Goal: Task Accomplishment & Management: Manage account settings

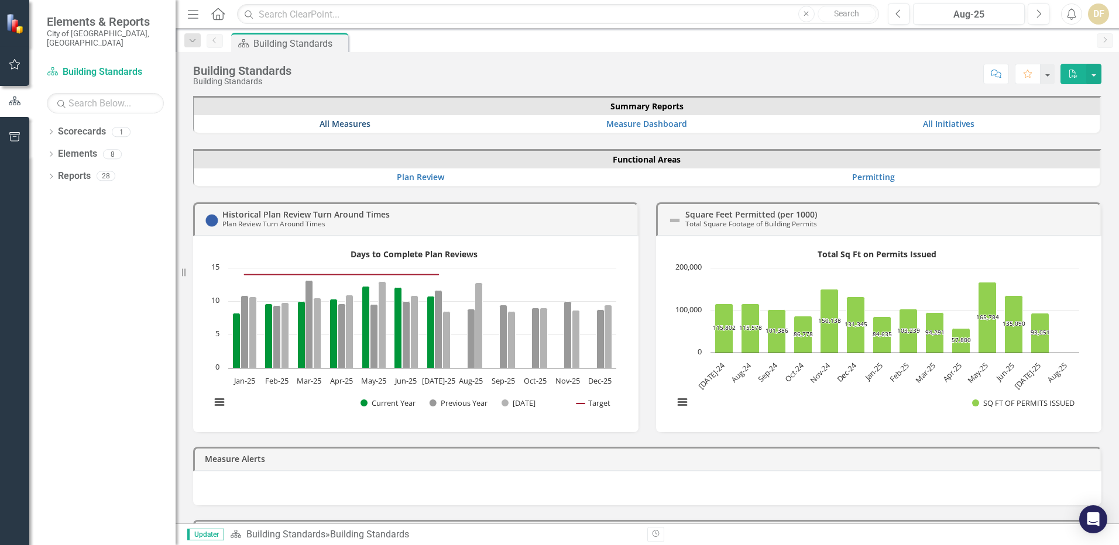
click at [341, 126] on link "All Measures" at bounding box center [345, 123] width 51 height 11
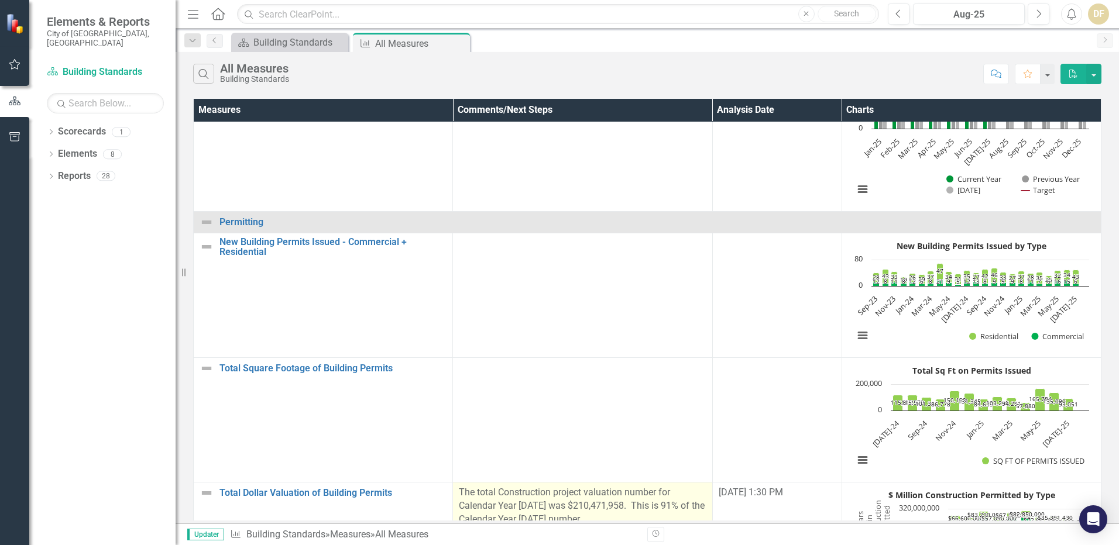
scroll to position [651, 0]
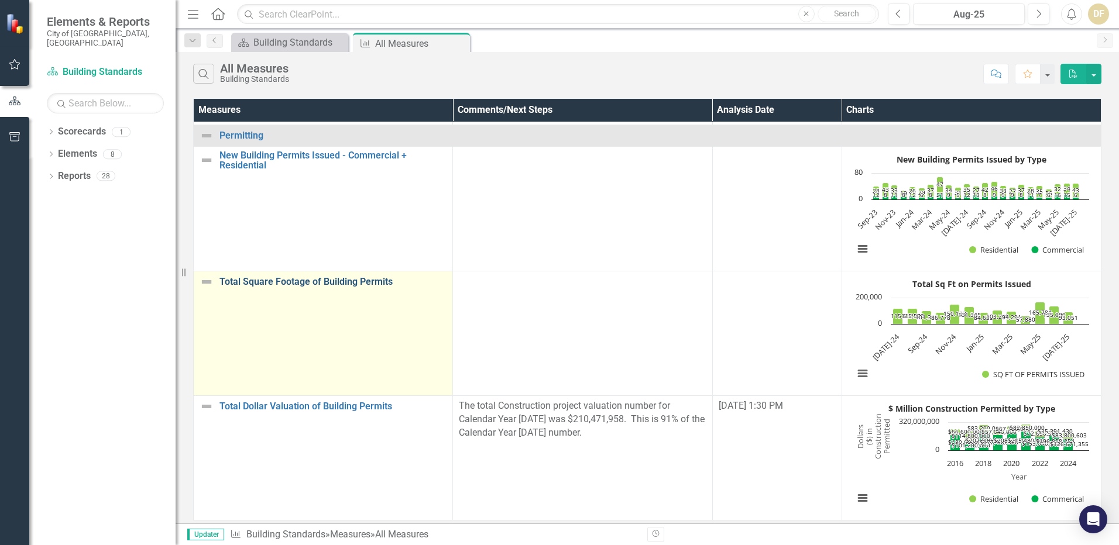
click at [289, 277] on link "Total Square Footage of Building Permits" at bounding box center [332, 282] width 227 height 11
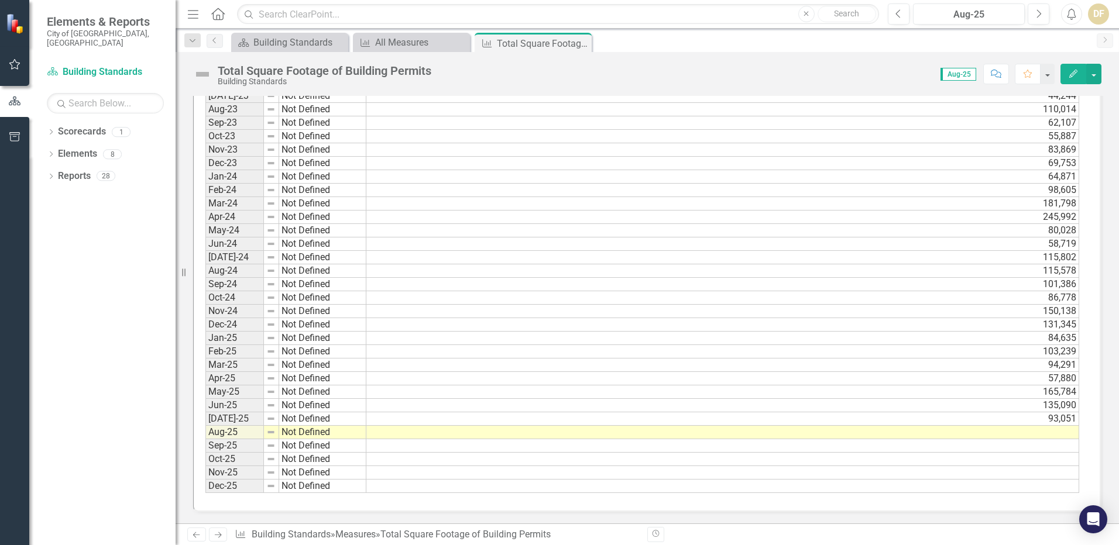
scroll to position [1593, 0]
click at [1054, 365] on td "94,291" at bounding box center [722, 364] width 713 height 13
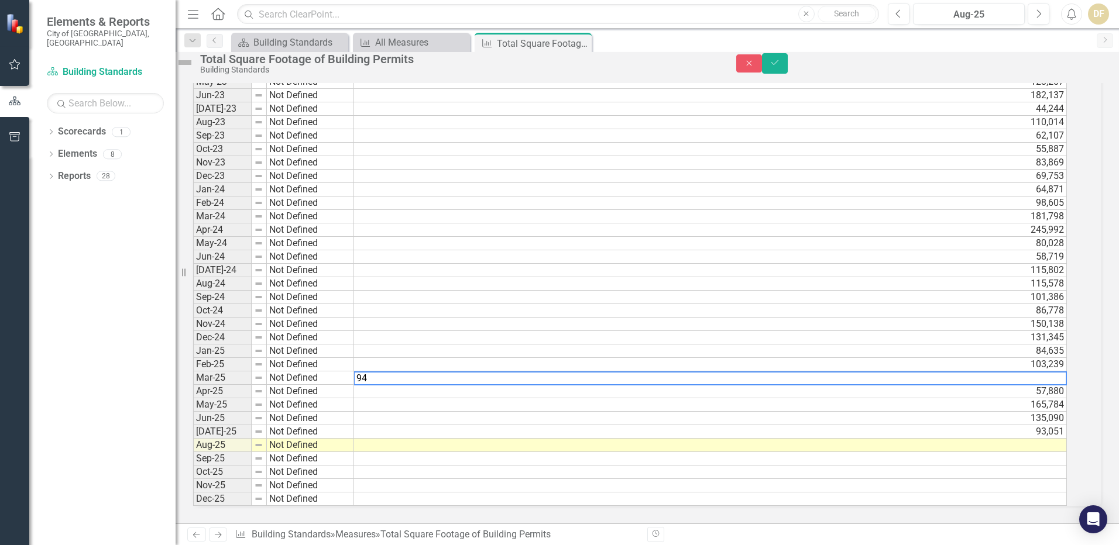
scroll to position [1594, 0]
click at [380, 372] on textarea "94,771" at bounding box center [711, 379] width 716 height 14
type textarea "94771"
click at [780, 67] on icon "Save" at bounding box center [775, 63] width 11 height 8
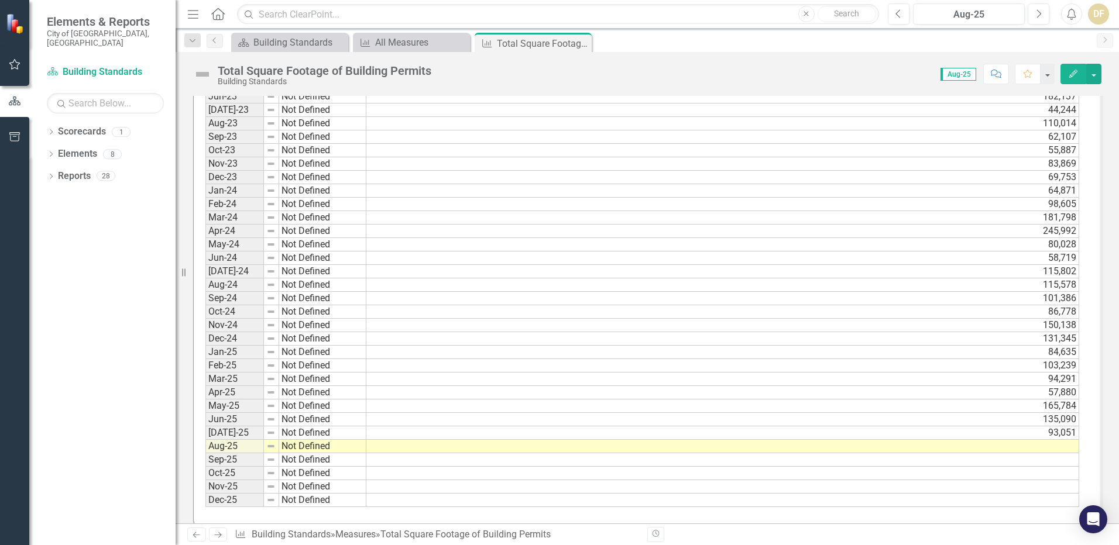
scroll to position [1580, 0]
click at [1093, 73] on button "button" at bounding box center [1093, 74] width 15 height 20
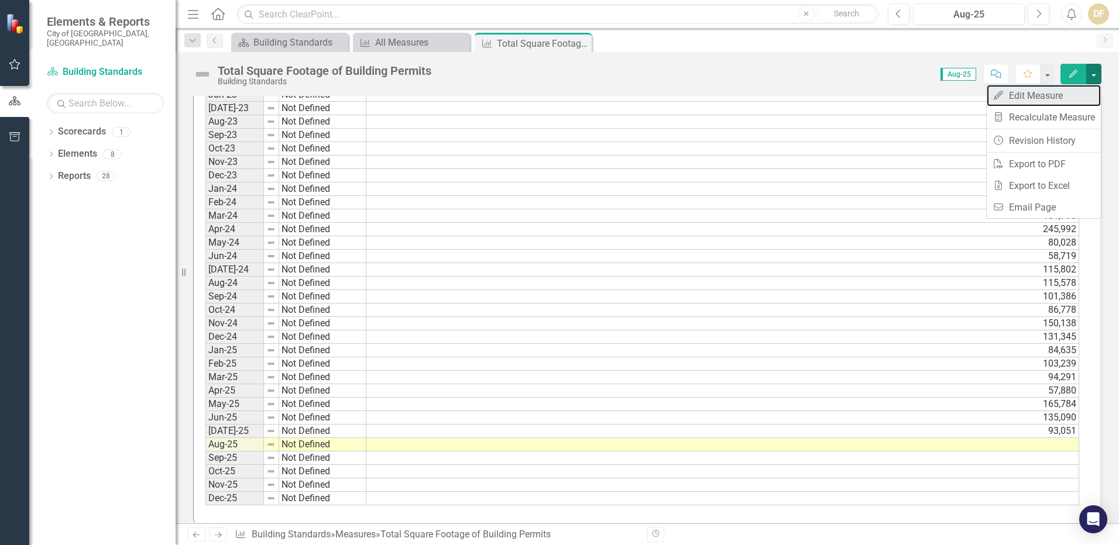
click at [1031, 98] on link "Edit Edit Measure" at bounding box center [1044, 96] width 114 height 22
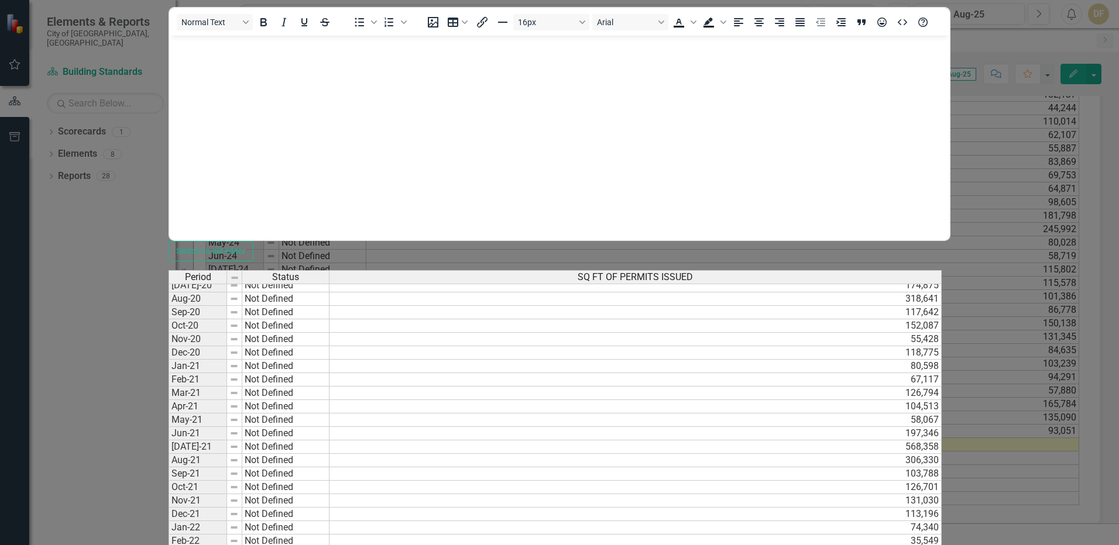
scroll to position [837, 0]
type textarea "4"
type textarea "58105"
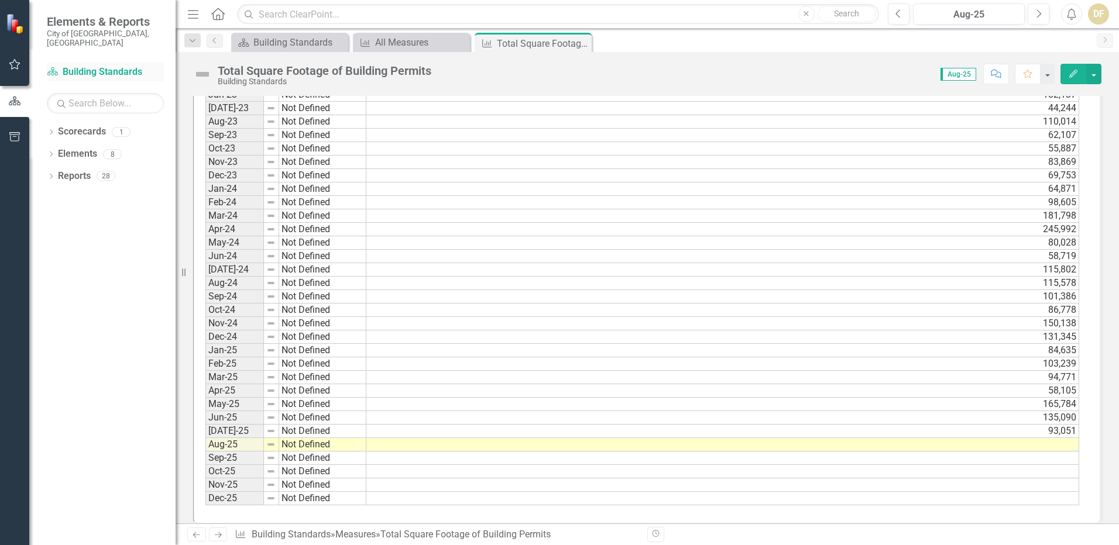
click at [71, 66] on link "Scorecard Building Standards" at bounding box center [105, 72] width 117 height 13
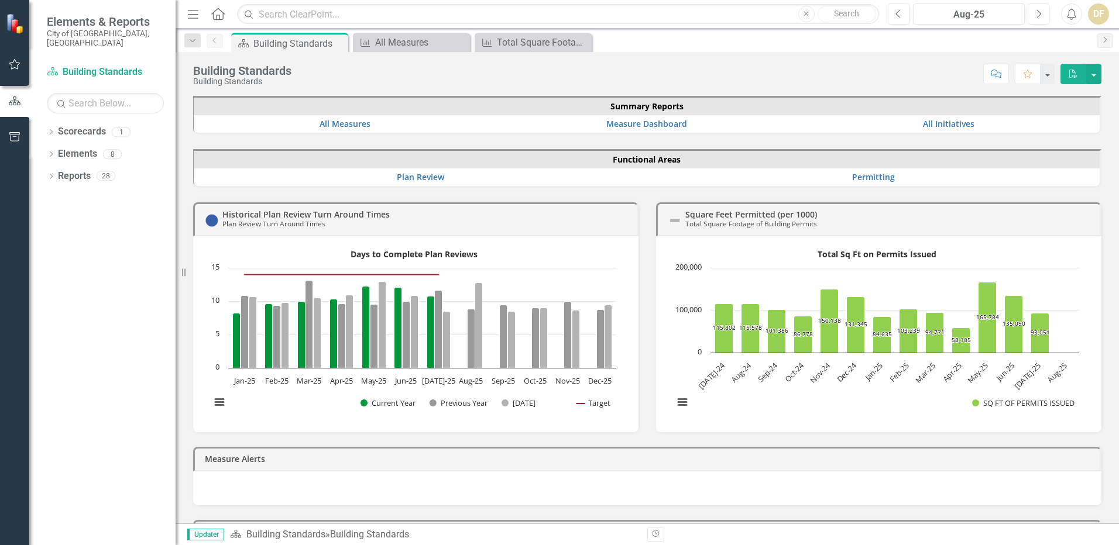
click at [347, 118] on td "All Measures" at bounding box center [345, 124] width 302 height 18
click at [342, 119] on link "All Measures" at bounding box center [345, 123] width 51 height 11
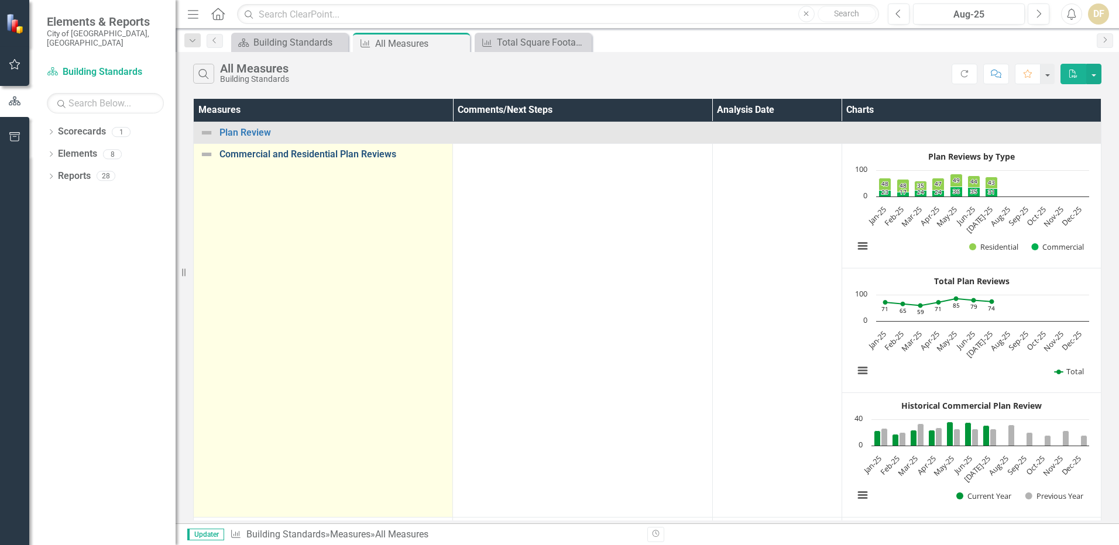
click at [258, 152] on link "Commercial and Residential Plan Reviews" at bounding box center [332, 154] width 227 height 11
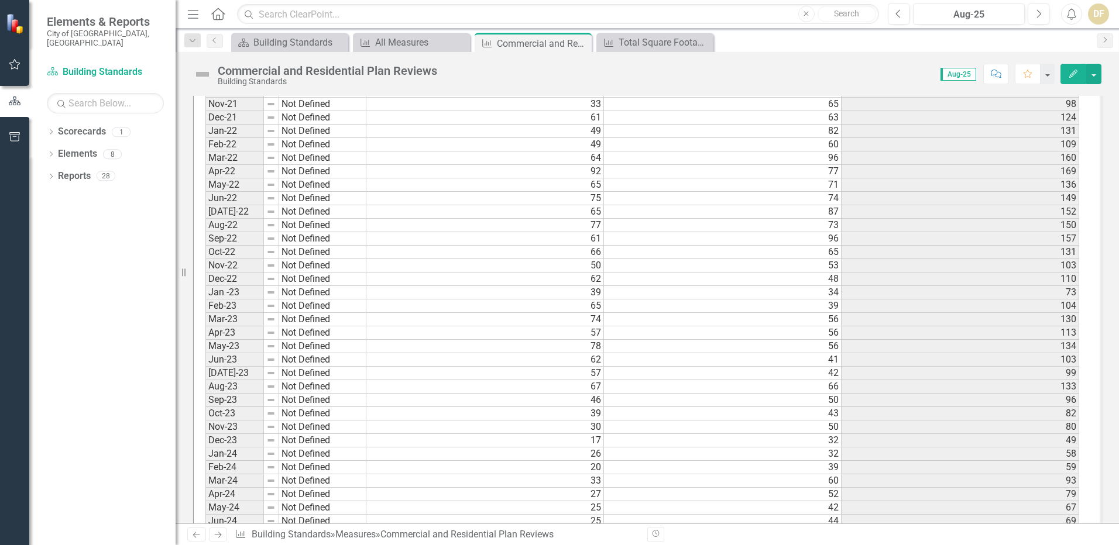
scroll to position [2051, 0]
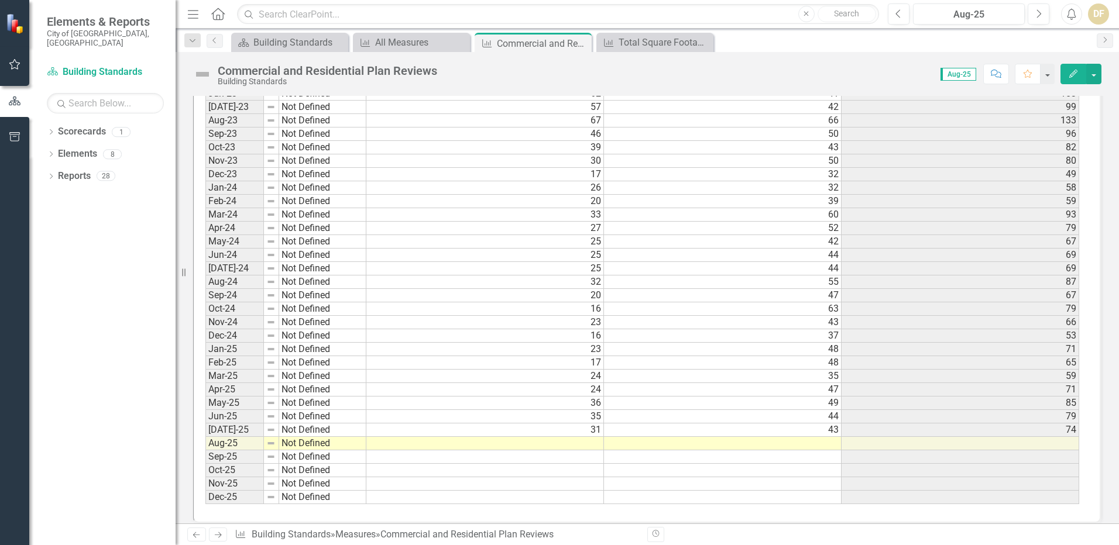
click at [590, 437] on td at bounding box center [485, 443] width 238 height 13
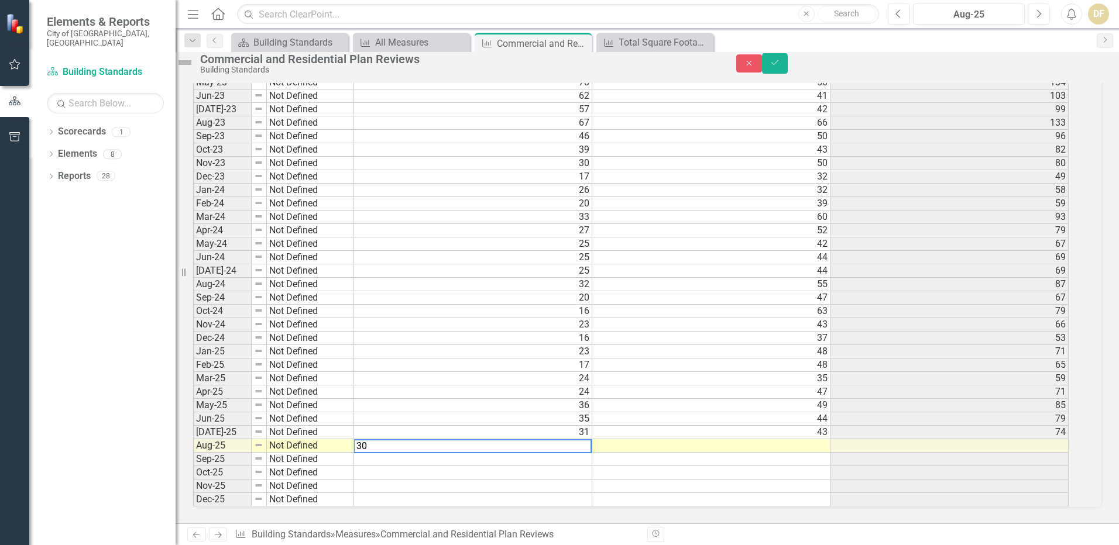
click at [728, 440] on td at bounding box center [711, 446] width 238 height 13
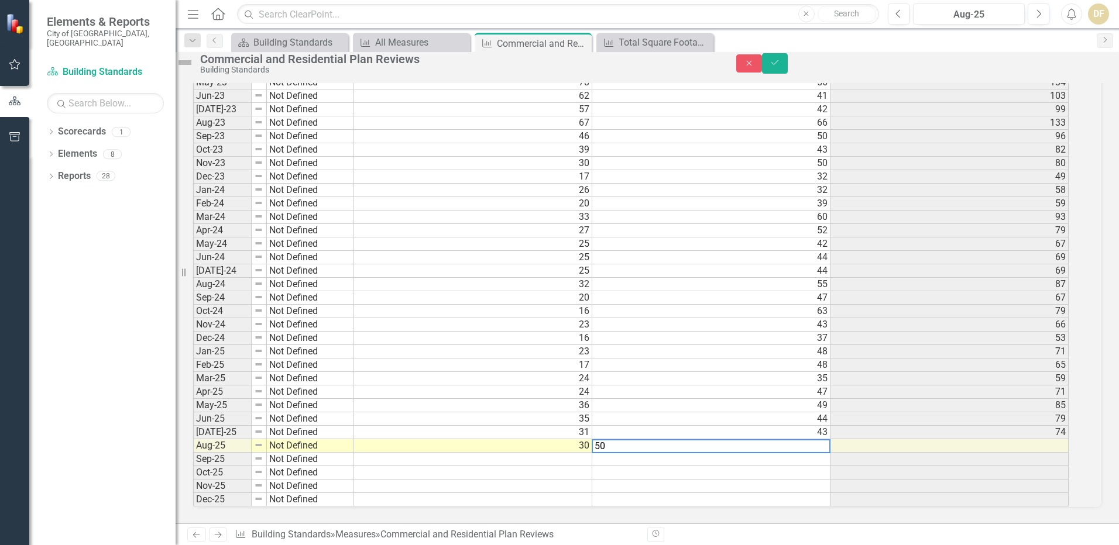
type textarea "50"
click at [733, 359] on td "48" at bounding box center [711, 365] width 238 height 13
click at [1069, 440] on td at bounding box center [949, 446] width 238 height 13
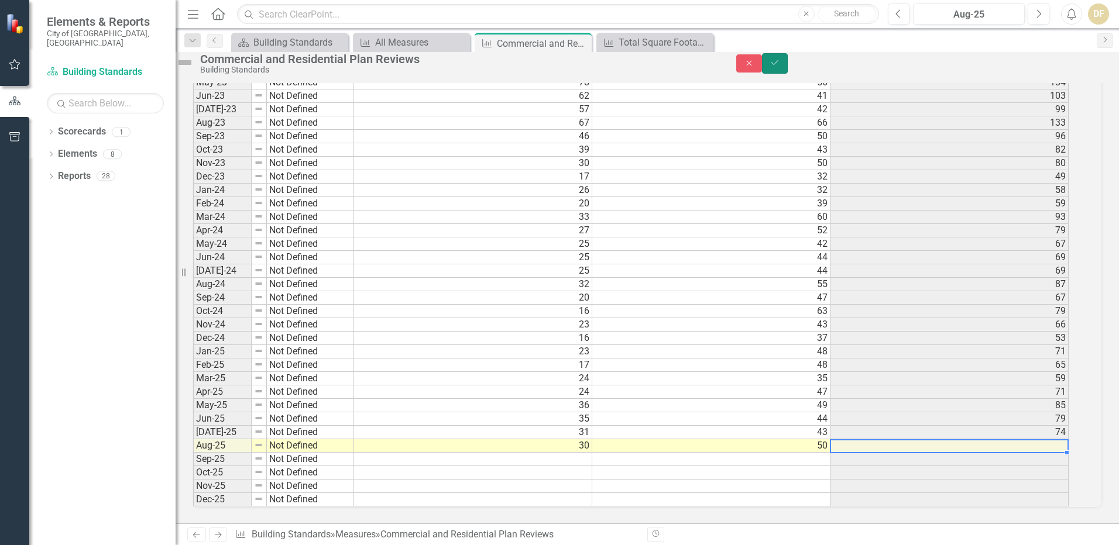
click at [780, 67] on icon "Save" at bounding box center [775, 63] width 11 height 8
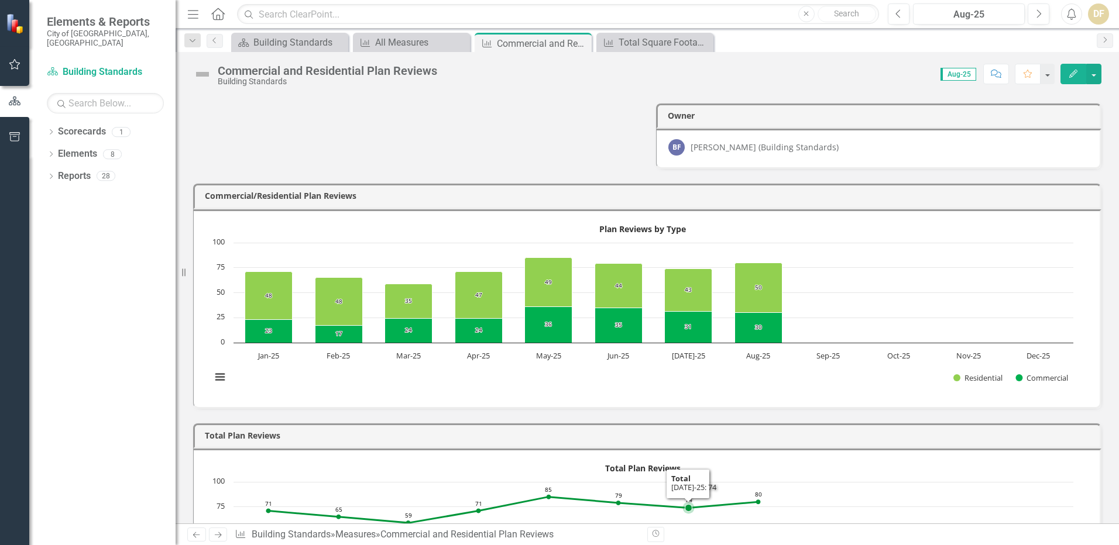
scroll to position [0, 0]
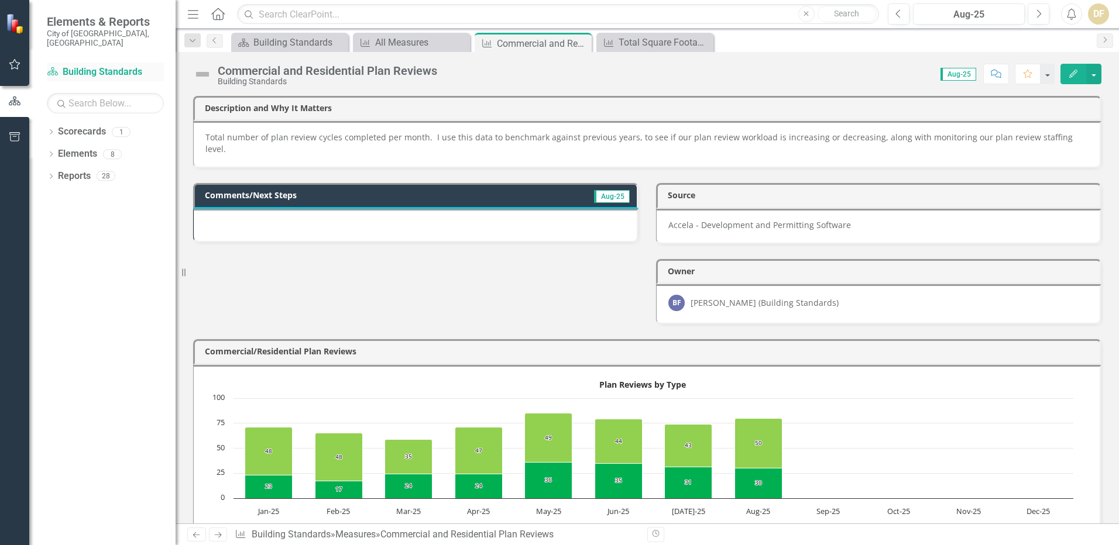
click at [122, 66] on link "Scorecard Building Standards" at bounding box center [105, 72] width 117 height 13
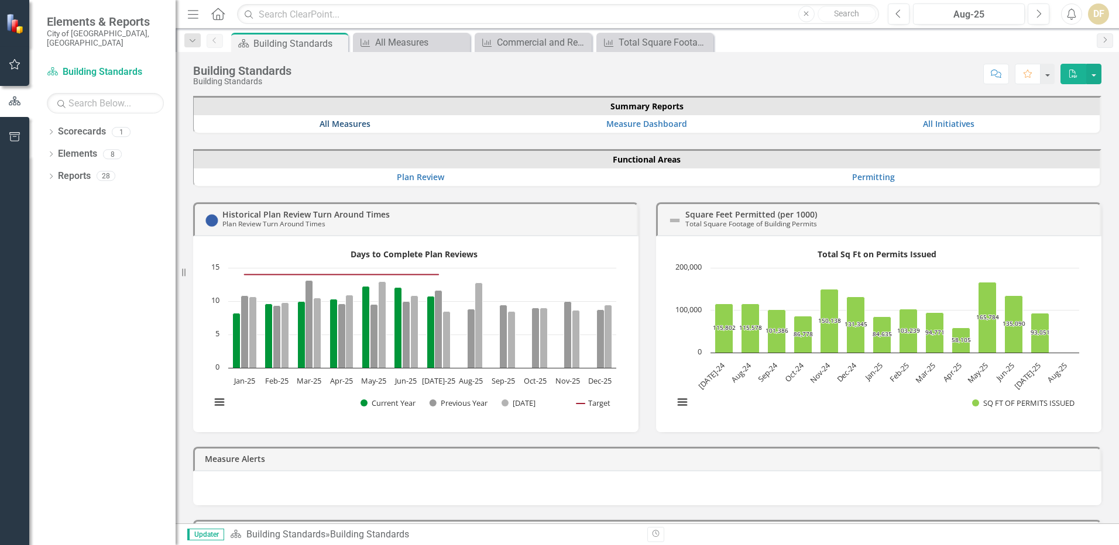
click at [331, 126] on link "All Measures" at bounding box center [345, 123] width 51 height 11
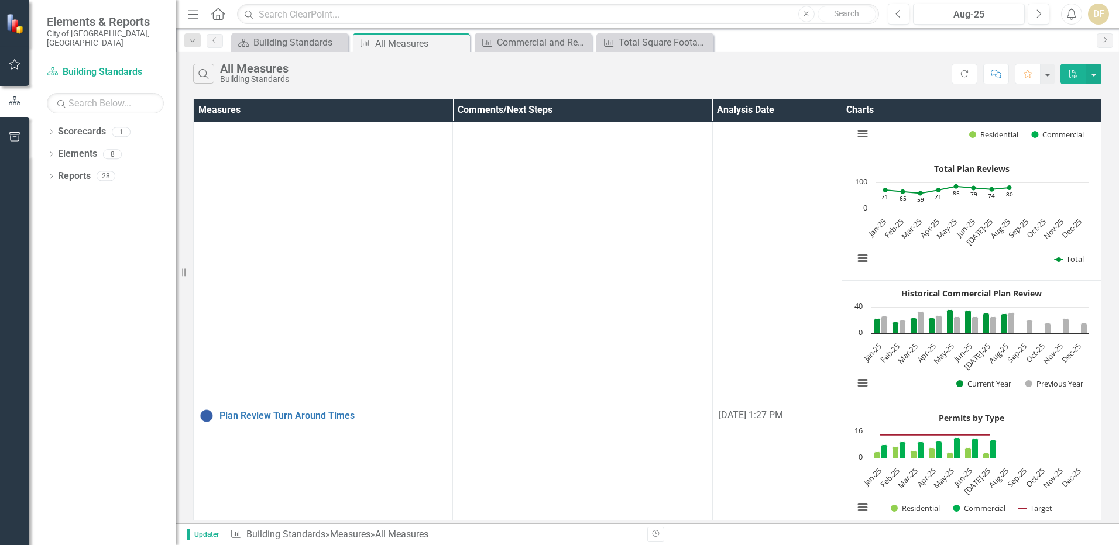
scroll to position [234, 0]
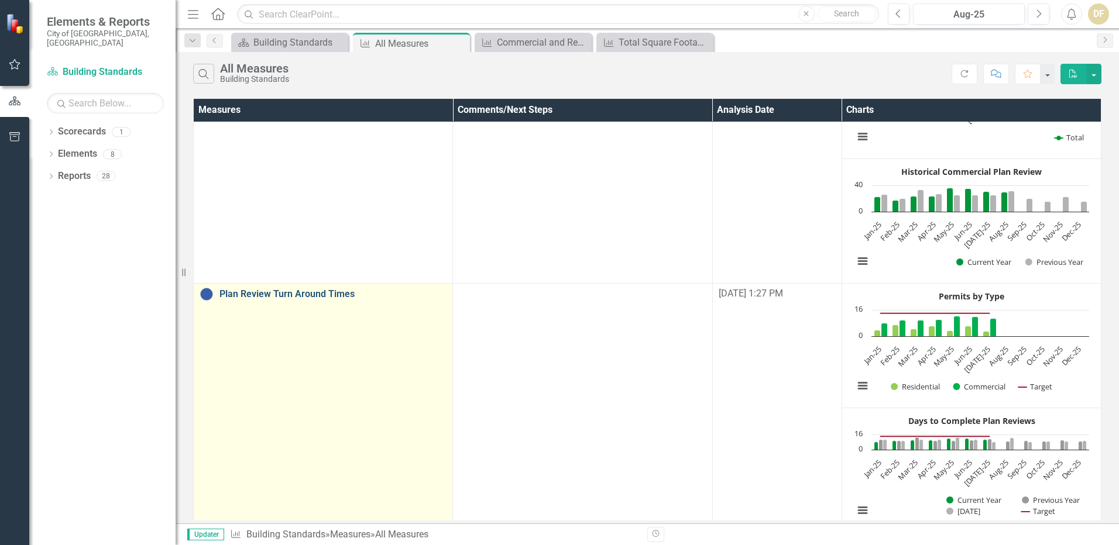
click at [289, 298] on link "Plan Review Turn Around Times" at bounding box center [332, 294] width 227 height 11
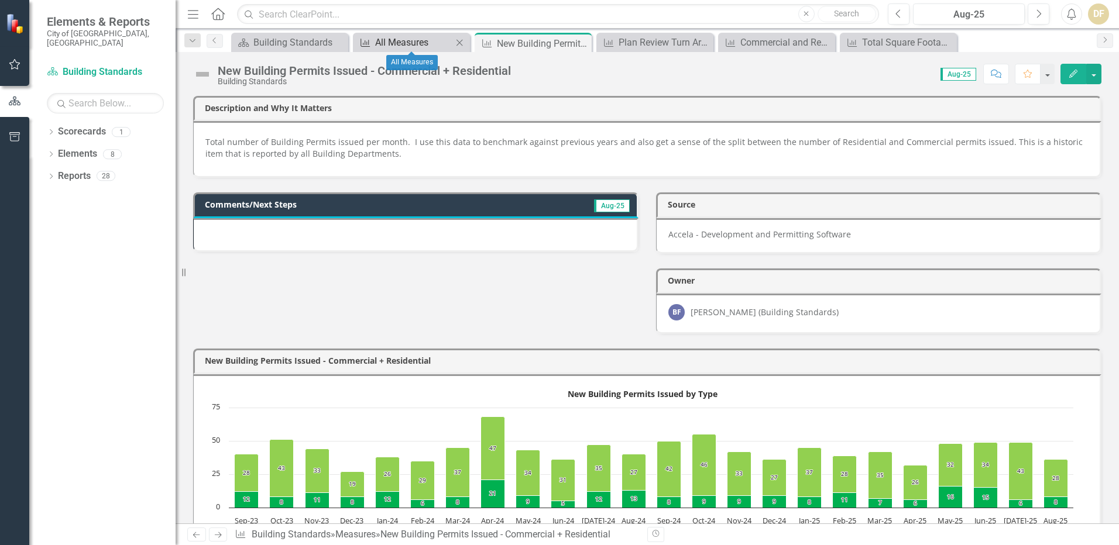
click at [397, 45] on div "All Measures" at bounding box center [413, 42] width 77 height 15
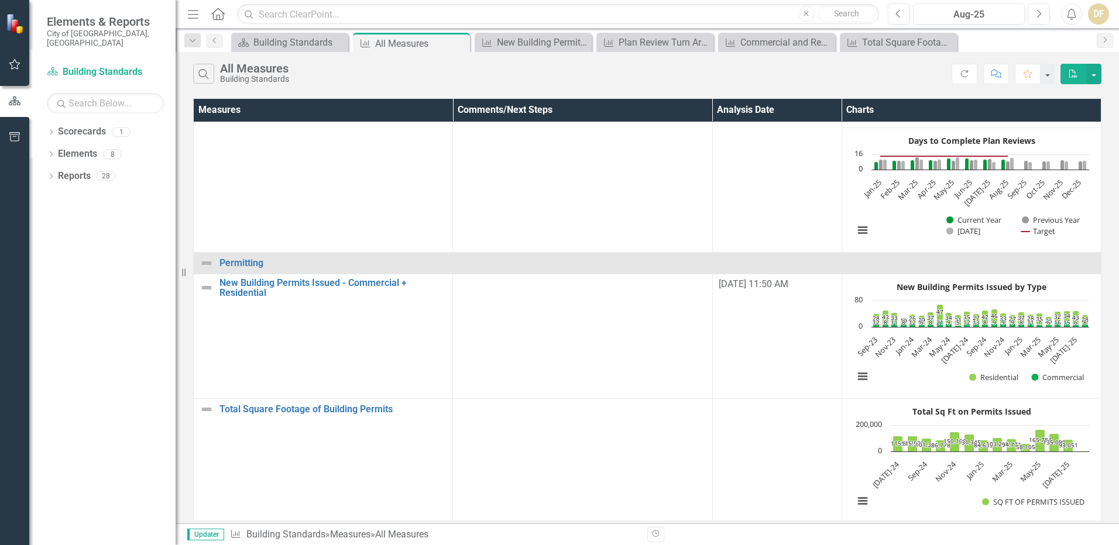
scroll to position [651, 0]
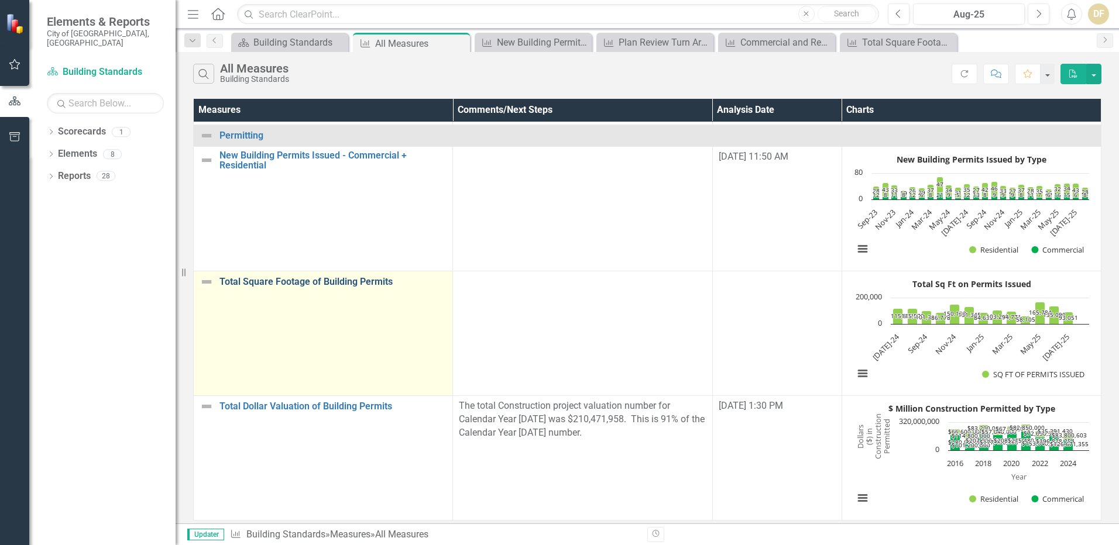
click at [366, 277] on link "Total Square Footage of Building Permits" at bounding box center [332, 282] width 227 height 11
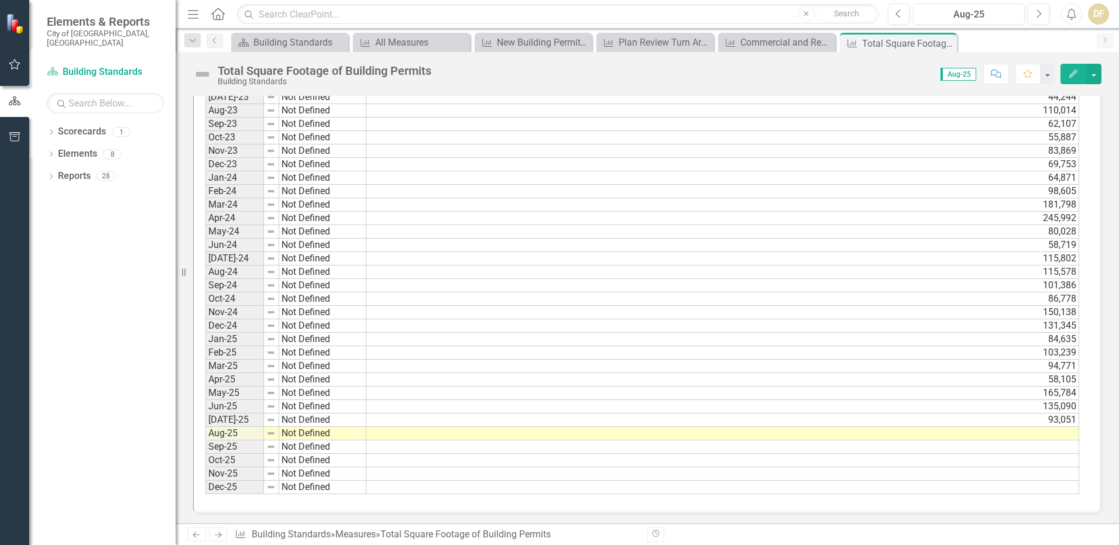
scroll to position [1593, 0]
click at [1052, 431] on td at bounding box center [722, 431] width 713 height 13
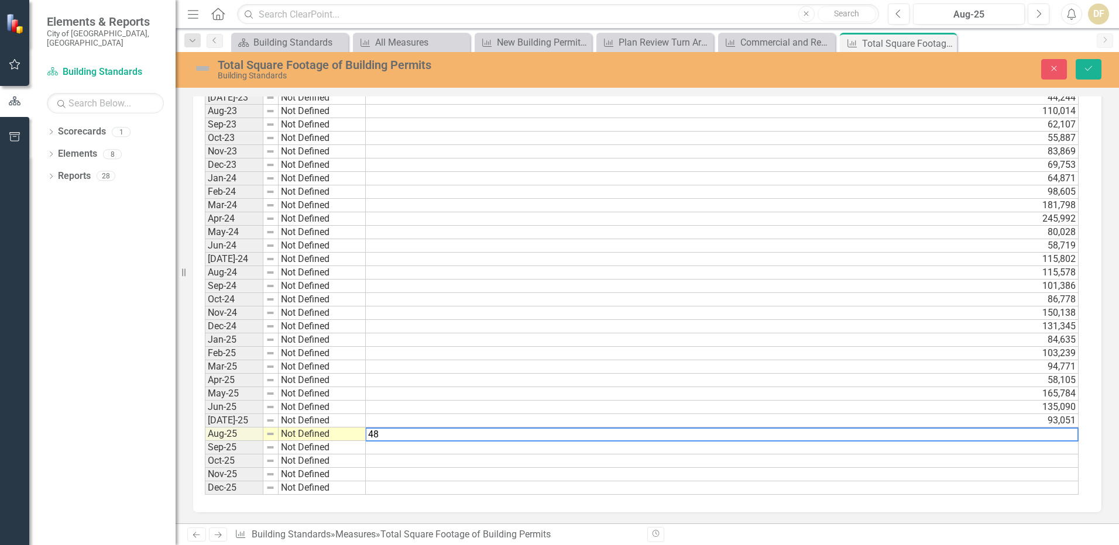
scroll to position [1594, 0]
click at [774, 391] on td "165,784" at bounding box center [723, 393] width 715 height 13
type textarea "165784"
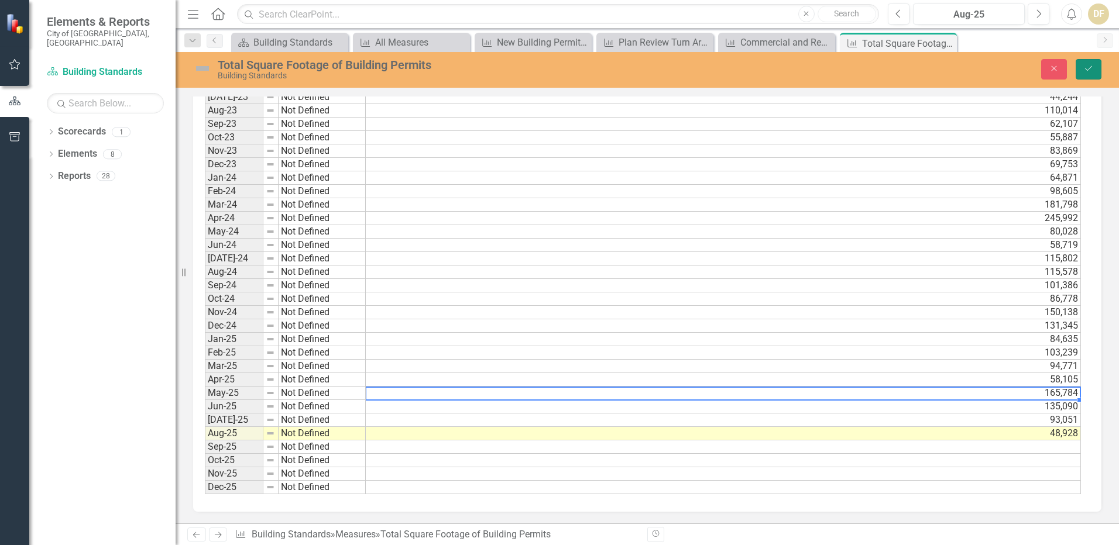
drag, startPoint x: 1087, startPoint y: 68, endPoint x: 1118, endPoint y: 338, distance: 271.1
click at [1086, 68] on icon "Save" at bounding box center [1088, 68] width 11 height 8
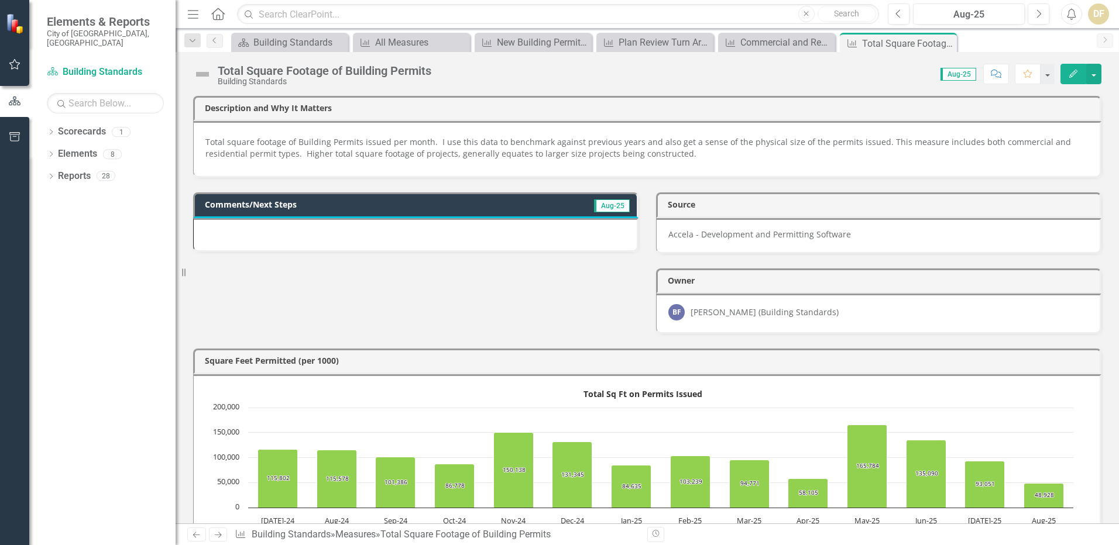
scroll to position [176, 0]
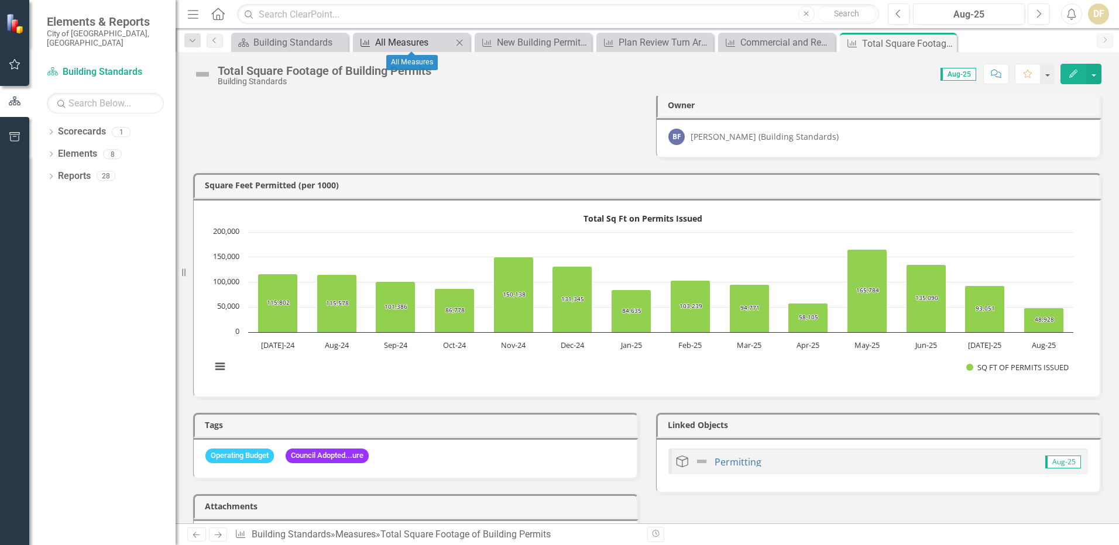
click at [387, 43] on div "All Measures" at bounding box center [413, 42] width 77 height 15
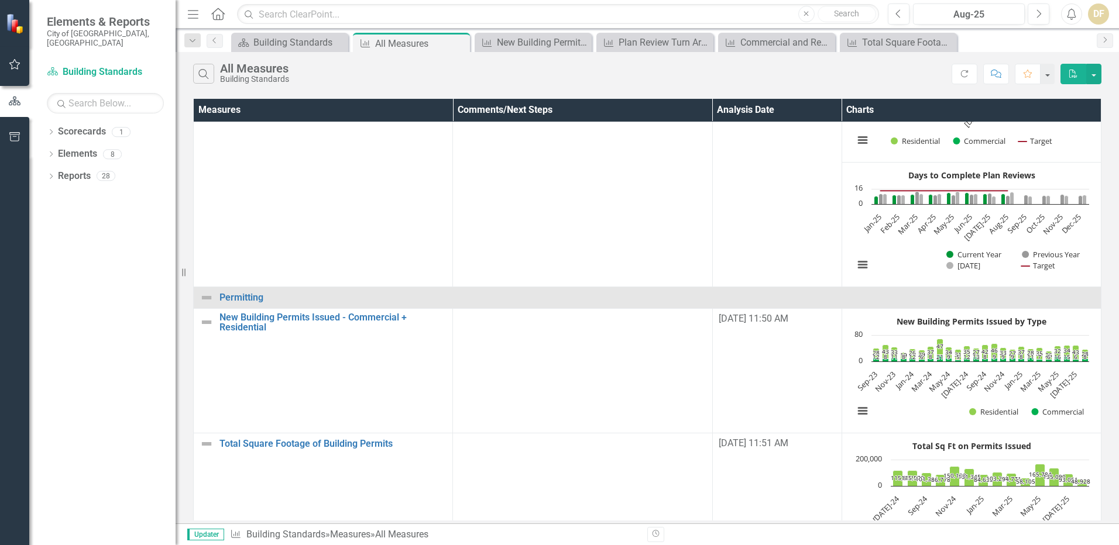
scroll to position [358, 0]
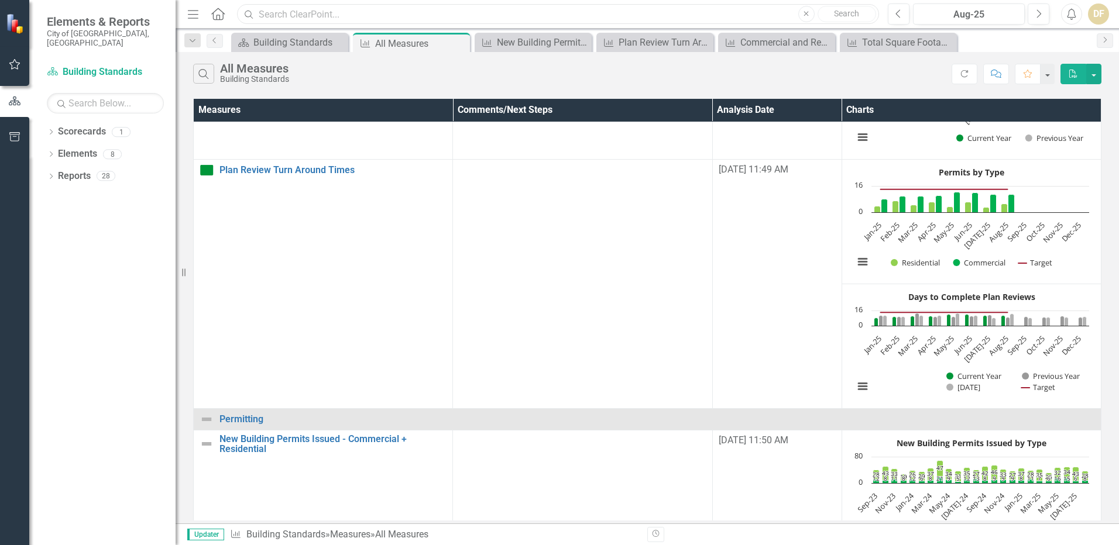
drag, startPoint x: 279, startPoint y: 13, endPoint x: 275, endPoint y: 18, distance: 6.2
click at [279, 13] on input "text" at bounding box center [558, 14] width 642 height 20
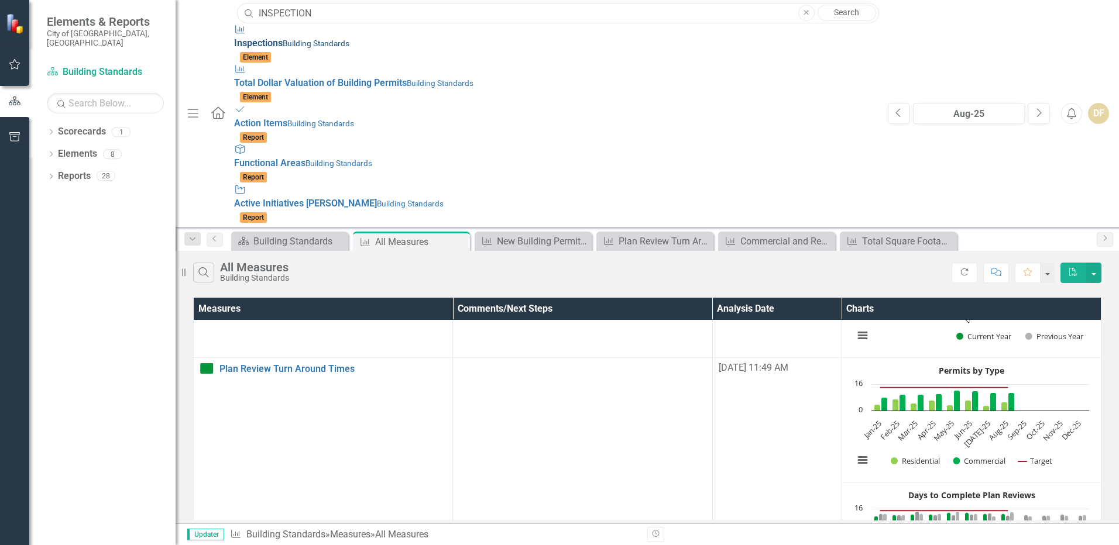
type input "INSPECTION"
click at [234, 49] on div "Measure Inspection s Building Standards" at bounding box center [555, 36] width 642 height 27
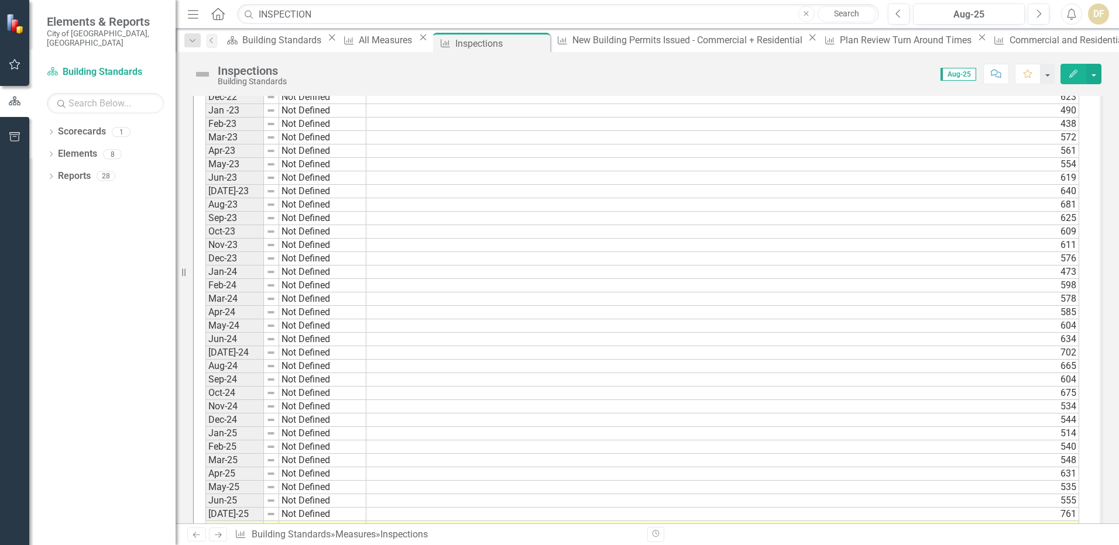
scroll to position [1261, 0]
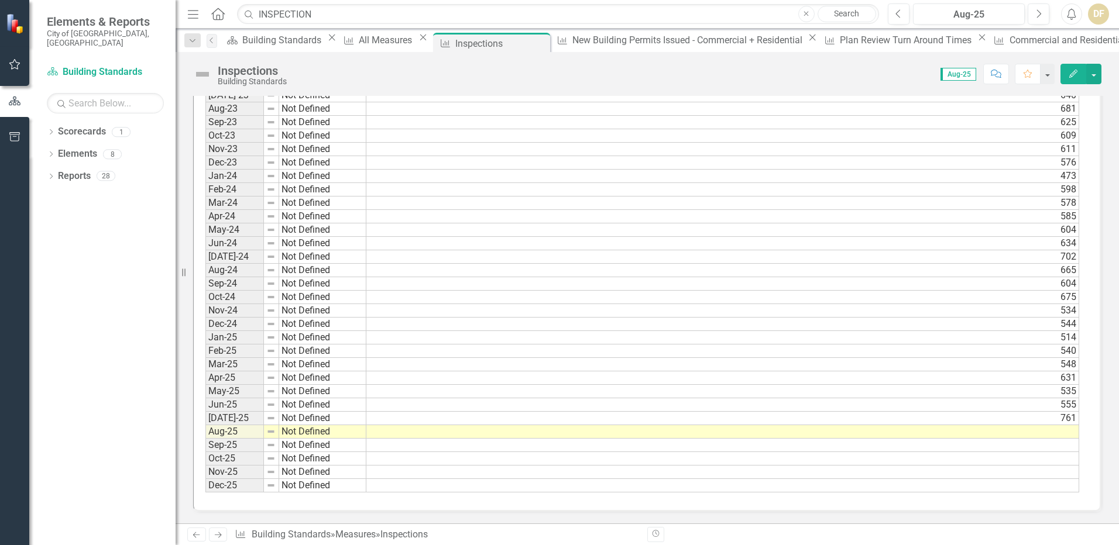
click at [1058, 435] on td at bounding box center [722, 431] width 713 height 13
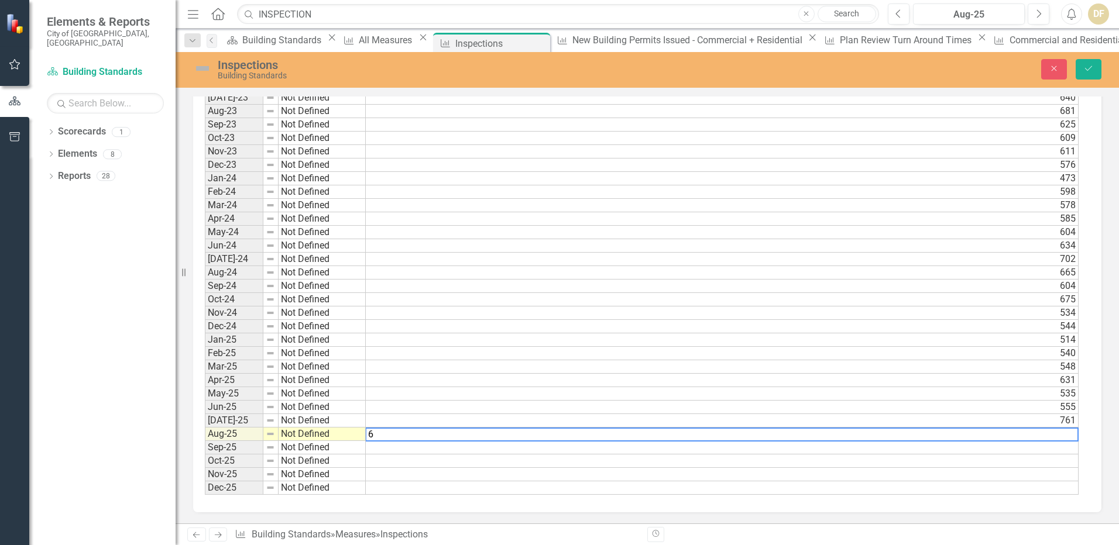
scroll to position [1261, 0]
type textarea "625"
click at [1089, 63] on button "Save" at bounding box center [1089, 69] width 26 height 20
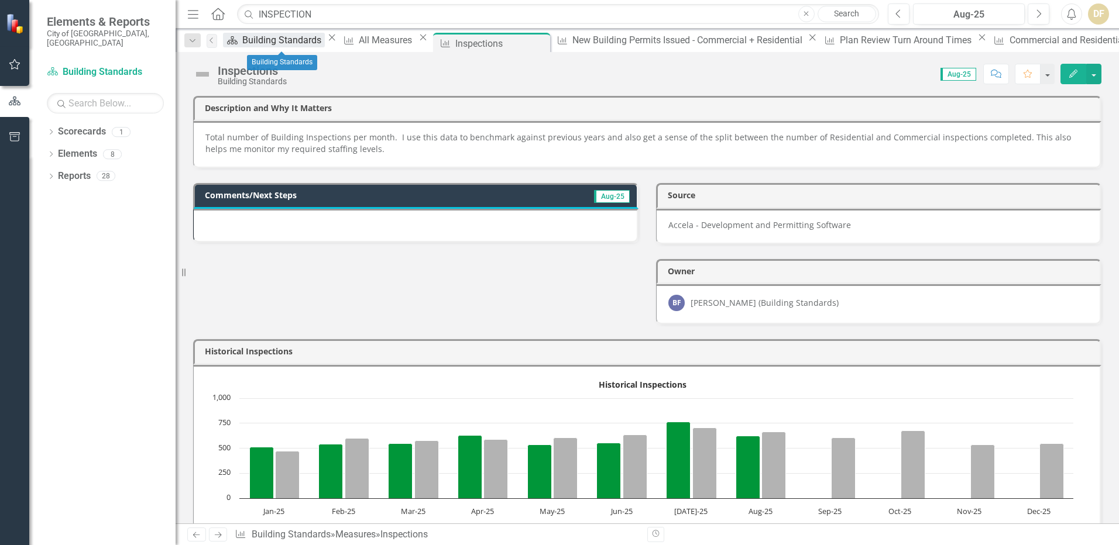
click at [280, 43] on div "Building Standards" at bounding box center [283, 40] width 83 height 15
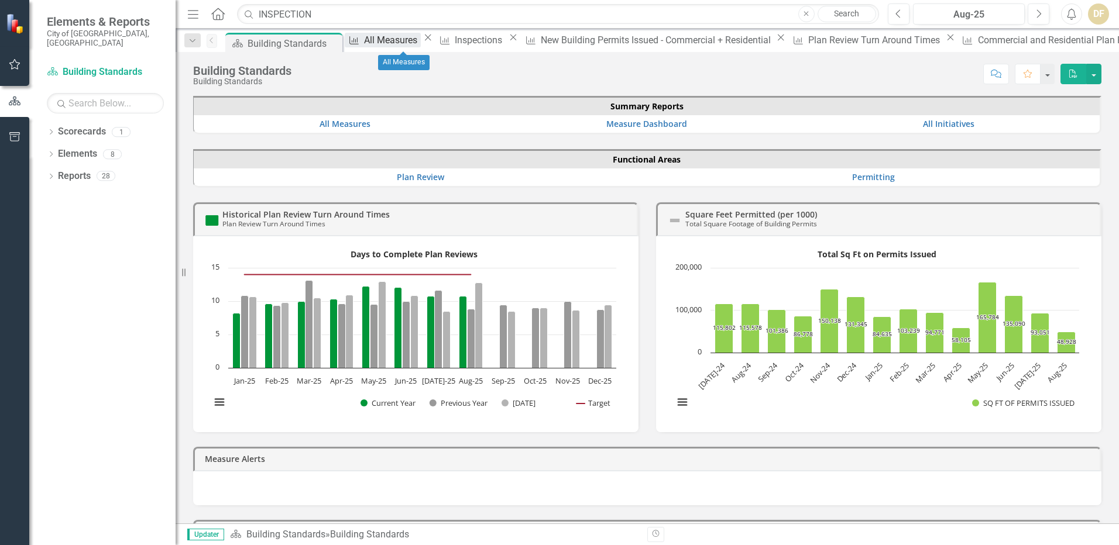
click at [390, 41] on div "All Measures" at bounding box center [392, 40] width 57 height 15
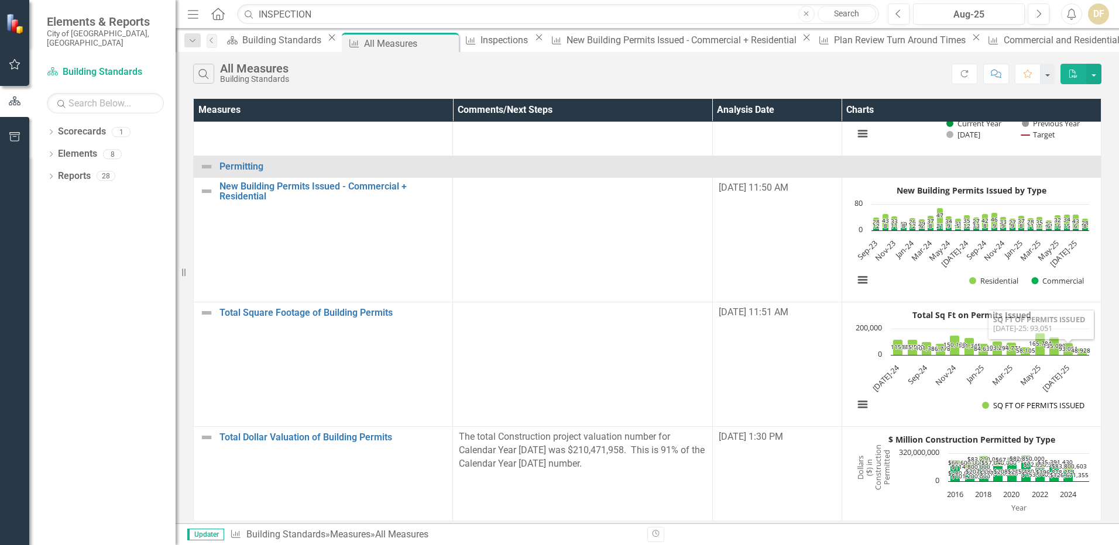
scroll to position [651, 0]
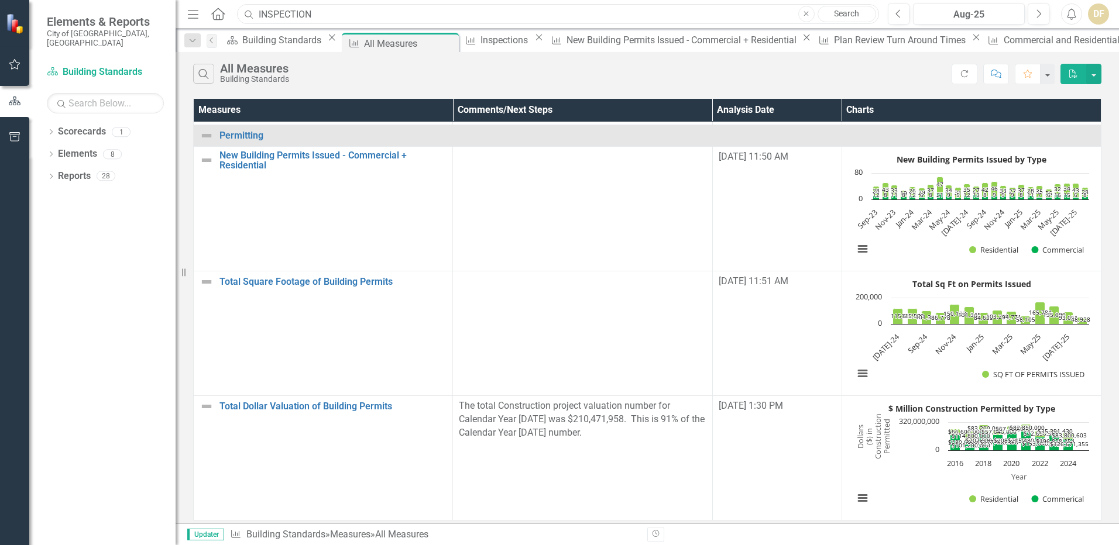
click at [323, 11] on input "INSPECTION" at bounding box center [558, 14] width 642 height 20
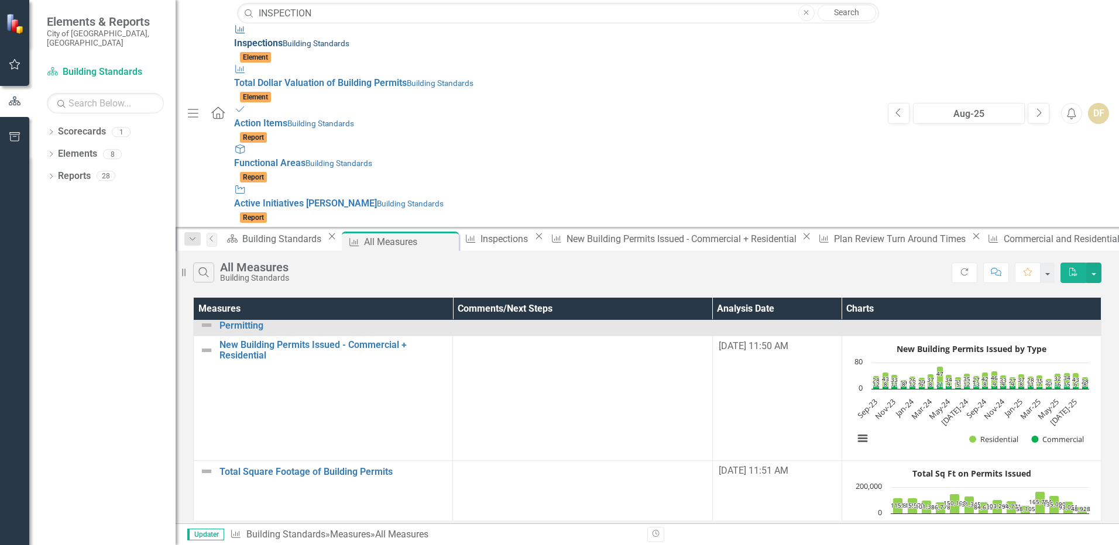
click at [234, 43] on div "Measure Inspection s Building Standards" at bounding box center [555, 36] width 642 height 27
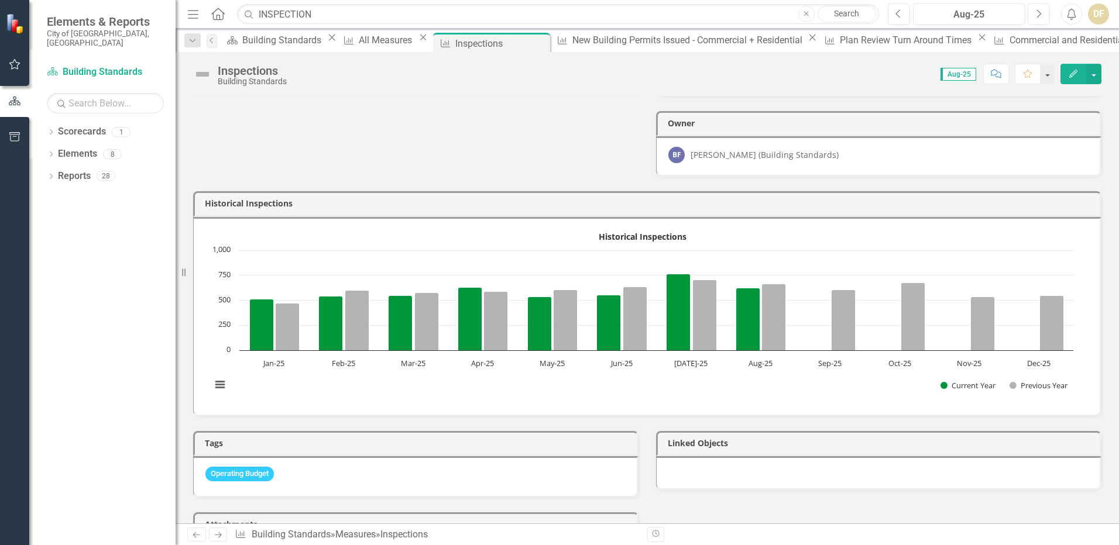
scroll to position [234, 0]
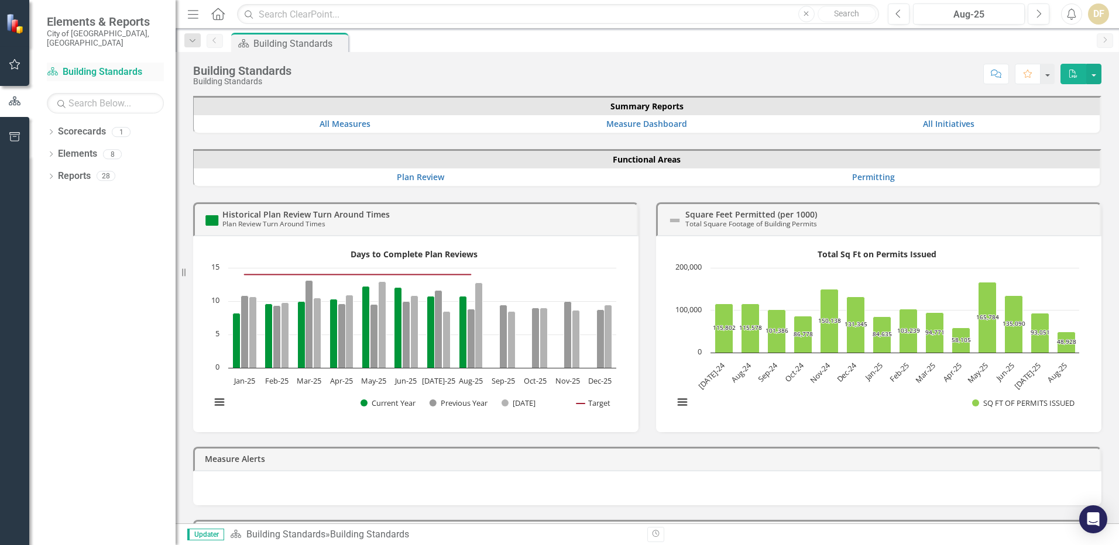
click at [103, 66] on link "Scorecard Building Standards" at bounding box center [105, 72] width 117 height 13
click at [358, 123] on link "All Measures" at bounding box center [345, 123] width 51 height 11
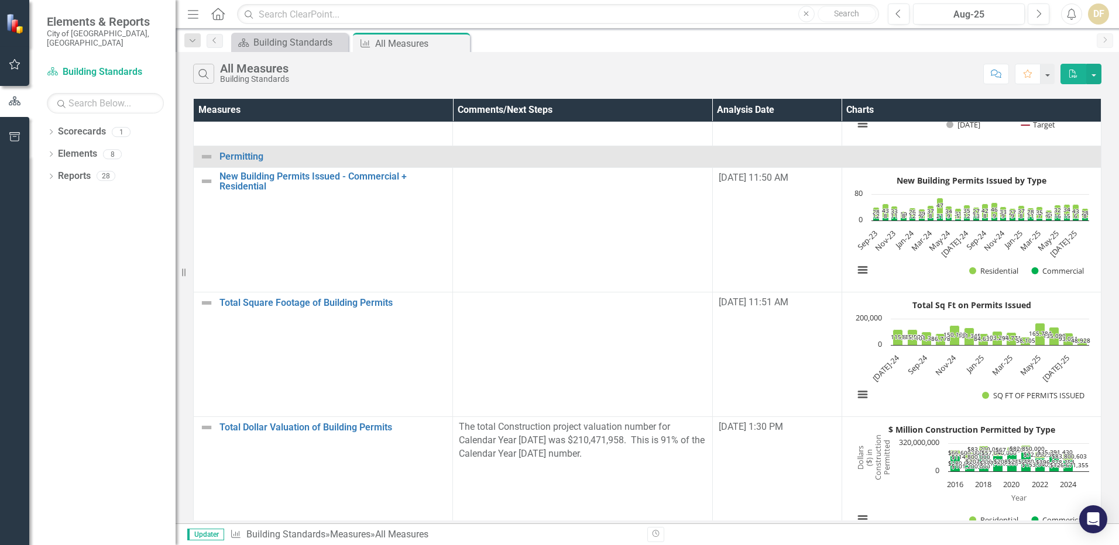
scroll to position [651, 0]
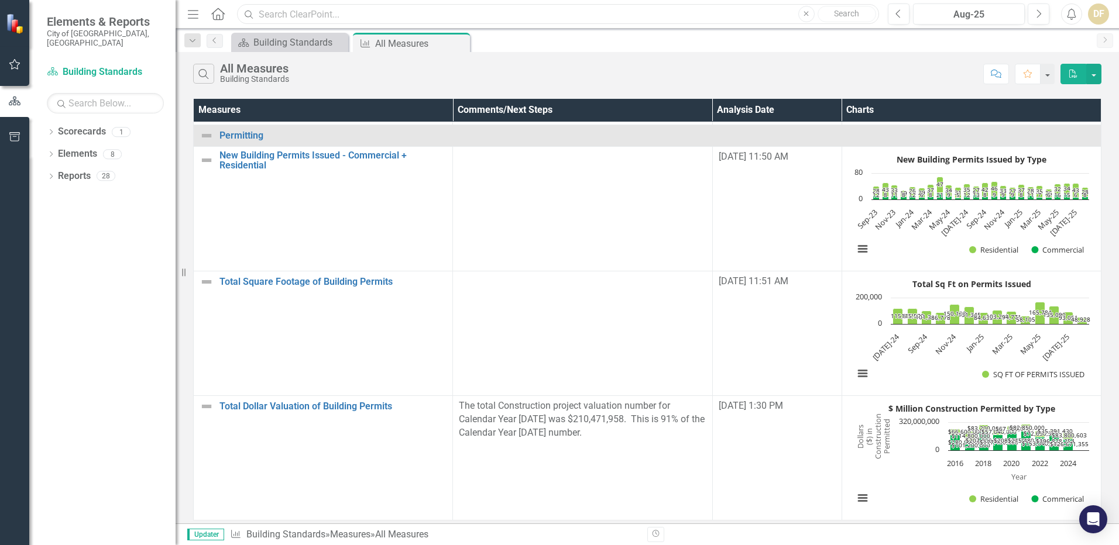
click at [325, 12] on input "text" at bounding box center [558, 14] width 642 height 20
type input "inspections"
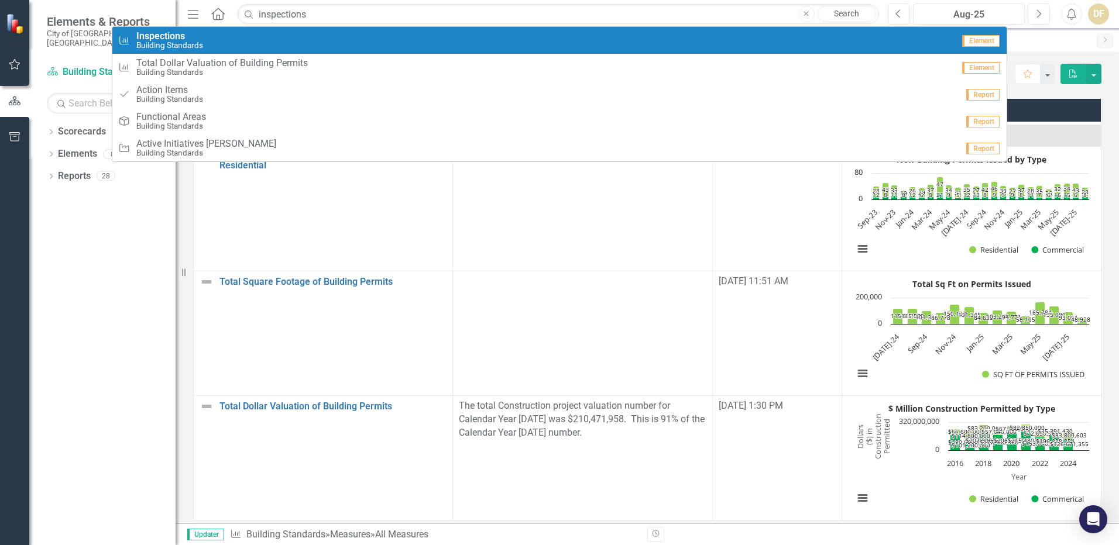
click at [203, 48] on div "Measure Inspections Building Standards" at bounding box center [535, 40] width 835 height 19
